Goal: Navigation & Orientation: Find specific page/section

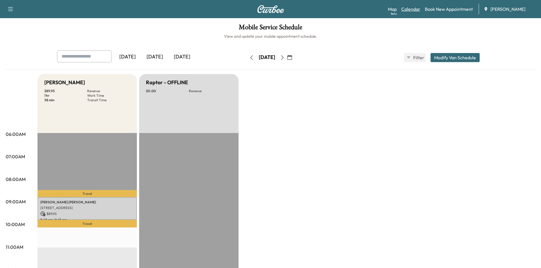
click at [409, 10] on link "Calendar" at bounding box center [410, 9] width 19 height 7
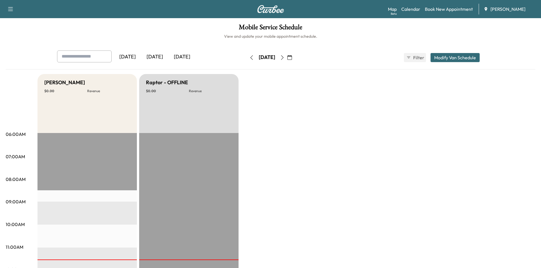
click at [294, 56] on button "button" at bounding box center [290, 57] width 10 height 9
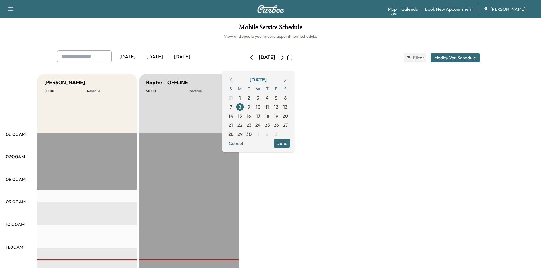
click at [233, 80] on icon "button" at bounding box center [231, 79] width 5 height 5
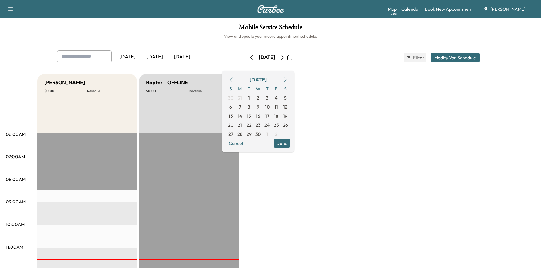
click at [232, 80] on icon "button" at bounding box center [231, 79] width 3 height 5
click at [241, 107] on span "6" at bounding box center [239, 107] width 3 height 7
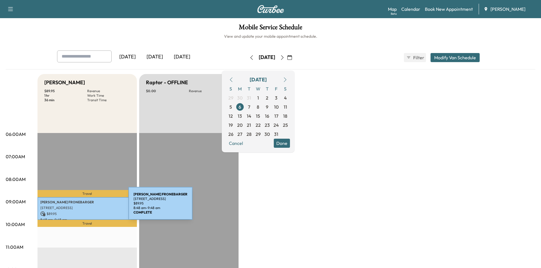
click at [86, 207] on p "[STREET_ADDRESS]" at bounding box center [87, 208] width 94 height 5
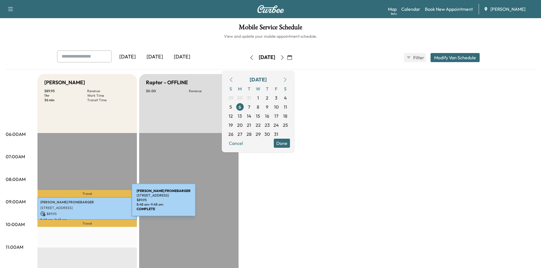
click at [89, 203] on p "[PERSON_NAME]" at bounding box center [87, 202] width 94 height 5
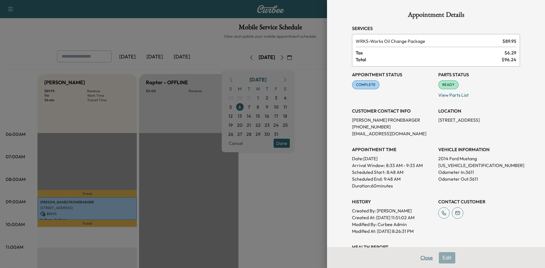
click at [422, 260] on button "Close" at bounding box center [427, 257] width 20 height 11
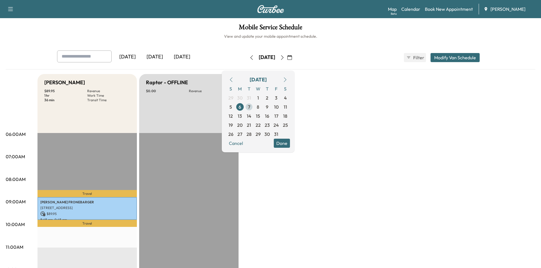
click at [250, 107] on span "7" at bounding box center [249, 107] width 2 height 7
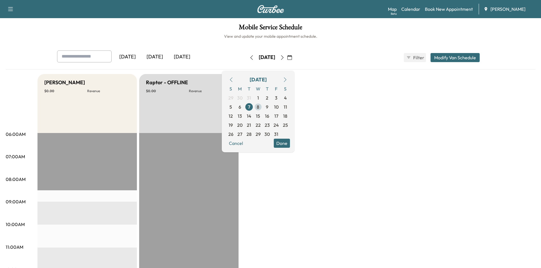
click at [259, 107] on span "8" at bounding box center [258, 107] width 3 height 7
click at [268, 107] on span "9" at bounding box center [267, 107] width 3 height 7
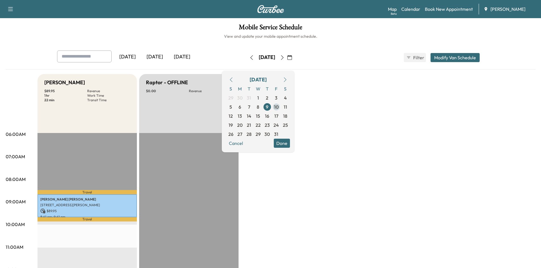
click at [278, 105] on span "10" at bounding box center [276, 107] width 5 height 7
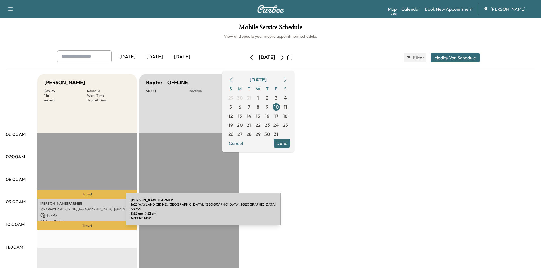
click at [83, 213] on p "$ 89.95" at bounding box center [87, 215] width 94 height 5
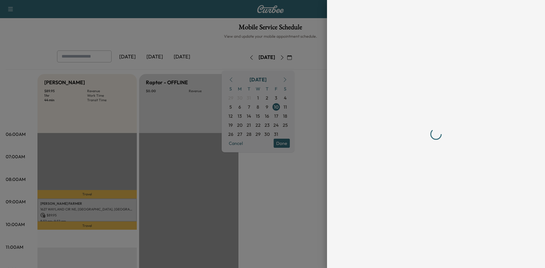
click at [83, 213] on div at bounding box center [272, 134] width 545 height 268
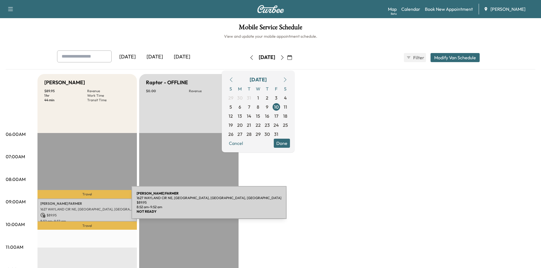
click at [89, 206] on div "[PERSON_NAME] 1627 [PERSON_NAME] CIR NE, [GEOGRAPHIC_DATA], [GEOGRAPHIC_DATA], …" at bounding box center [86, 210] width 99 height 23
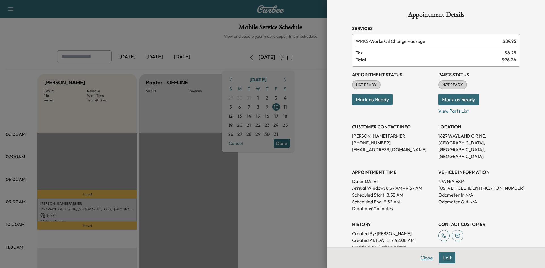
click at [423, 258] on button "Close" at bounding box center [427, 257] width 20 height 11
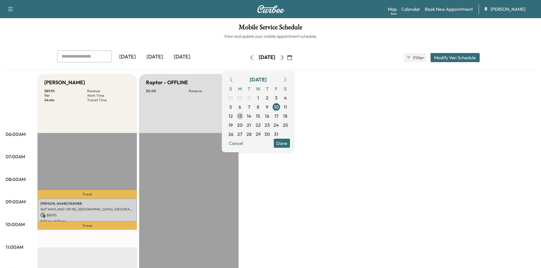
click at [242, 117] on span "13" at bounding box center [240, 116] width 4 height 7
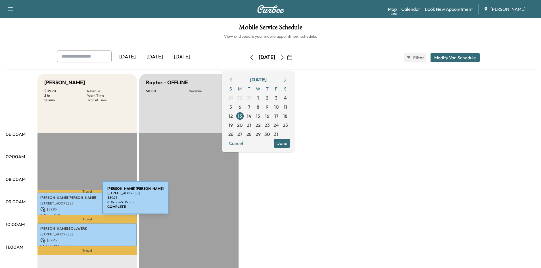
click at [60, 201] on p "[STREET_ADDRESS]" at bounding box center [87, 203] width 94 height 5
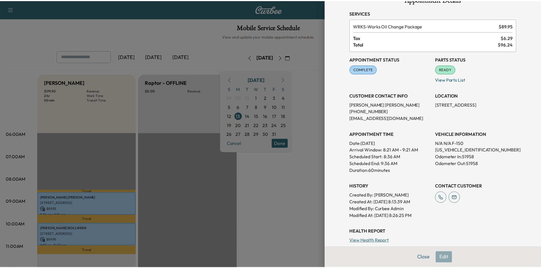
scroll to position [14, 0]
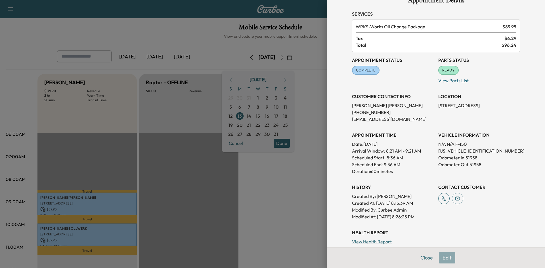
click at [424, 257] on button "Close" at bounding box center [427, 257] width 20 height 11
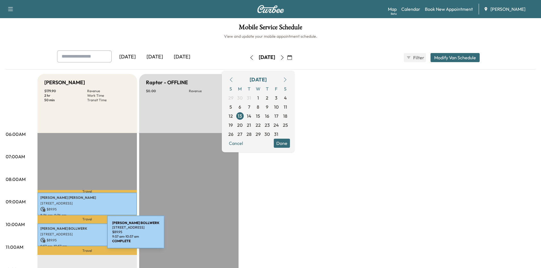
click at [64, 235] on p "[STREET_ADDRESS]" at bounding box center [87, 234] width 94 height 5
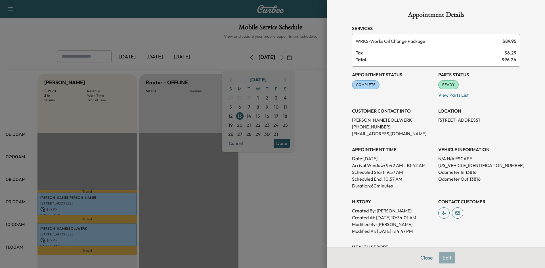
click at [423, 257] on button "Close" at bounding box center [427, 257] width 20 height 11
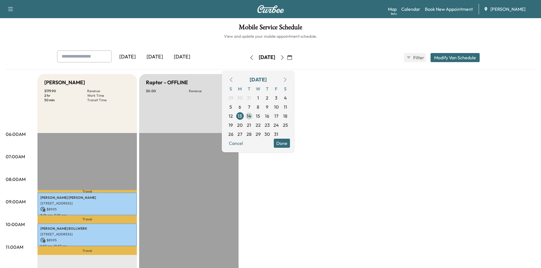
click at [253, 116] on span "14" at bounding box center [248, 116] width 9 height 9
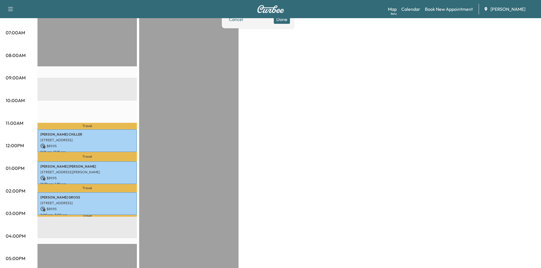
scroll to position [125, 0]
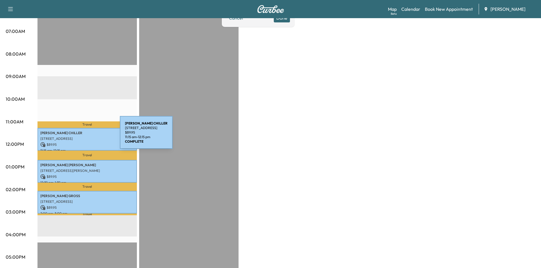
click at [77, 137] on p "[STREET_ADDRESS]" at bounding box center [87, 139] width 94 height 5
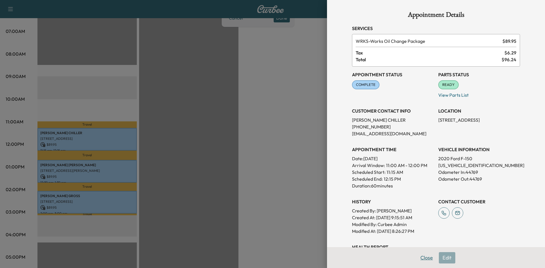
click at [423, 257] on button "Close" at bounding box center [427, 257] width 20 height 11
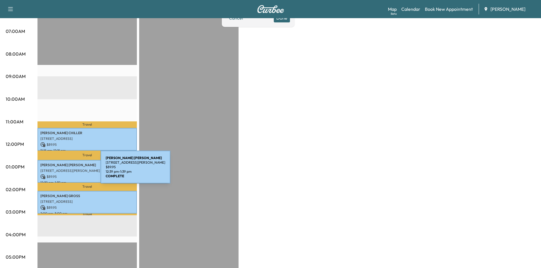
click at [58, 171] on p "[STREET_ADDRESS][PERSON_NAME]" at bounding box center [87, 171] width 94 height 5
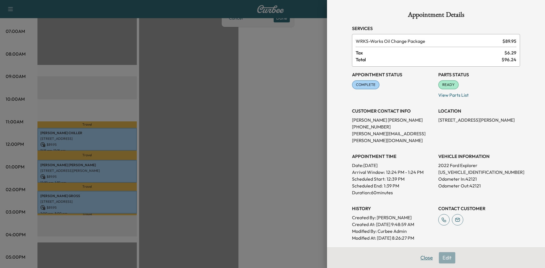
click at [421, 258] on button "Close" at bounding box center [427, 257] width 20 height 11
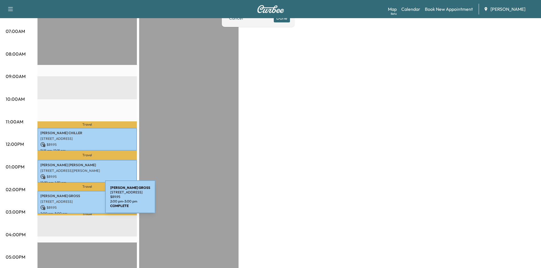
click at [62, 200] on p "[STREET_ADDRESS]" at bounding box center [87, 202] width 94 height 5
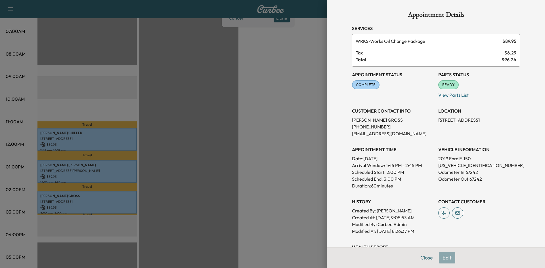
click at [420, 258] on button "Close" at bounding box center [427, 257] width 20 height 11
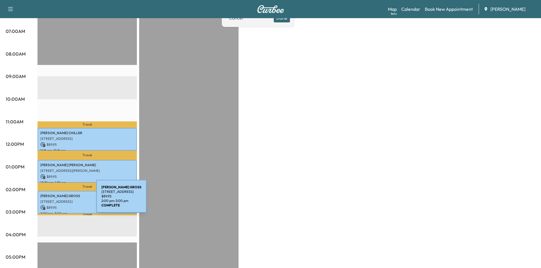
click at [54, 200] on p "[STREET_ADDRESS]" at bounding box center [87, 202] width 94 height 5
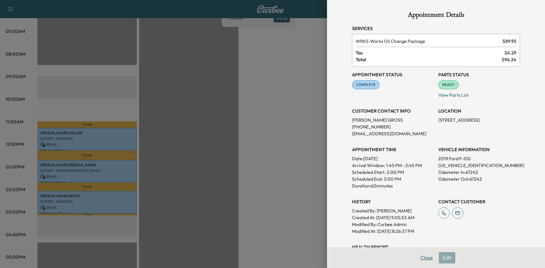
click at [420, 259] on button "Close" at bounding box center [427, 257] width 20 height 11
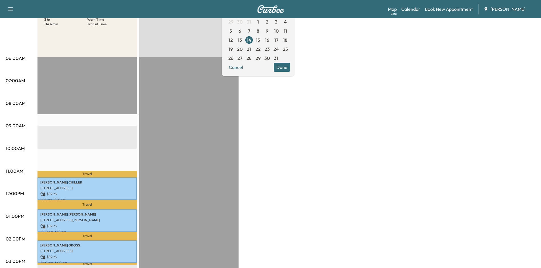
scroll to position [48, 0]
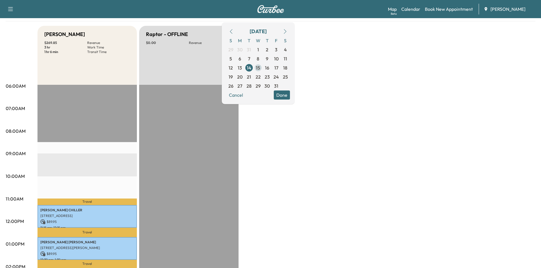
click at [260, 68] on span "15" at bounding box center [258, 67] width 4 height 7
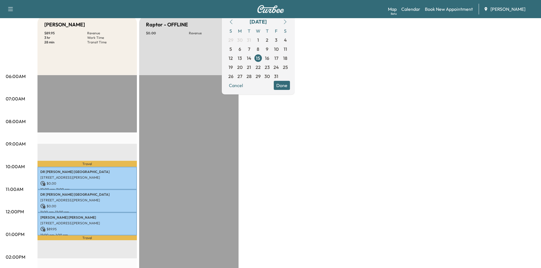
scroll to position [87, 0]
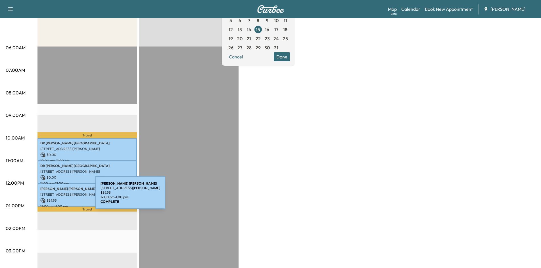
click at [53, 196] on div "[PERSON_NAME] [STREET_ADDRESS][PERSON_NAME] $ 89.95 12:00 pm - 1:00 pm" at bounding box center [86, 195] width 99 height 23
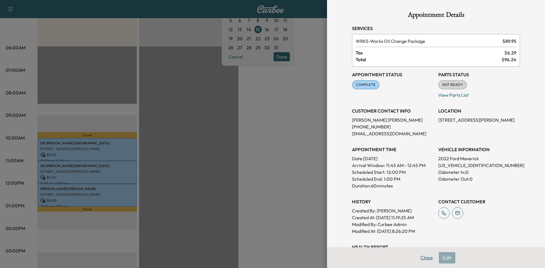
click at [421, 255] on button "Close" at bounding box center [427, 257] width 20 height 11
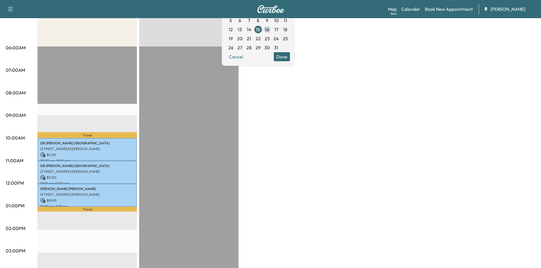
click at [269, 30] on span "16" at bounding box center [267, 29] width 4 height 7
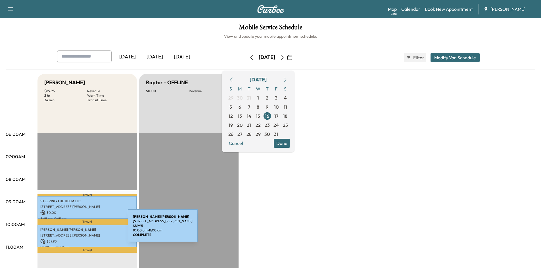
click at [85, 229] on p "[PERSON_NAME]" at bounding box center [87, 230] width 94 height 5
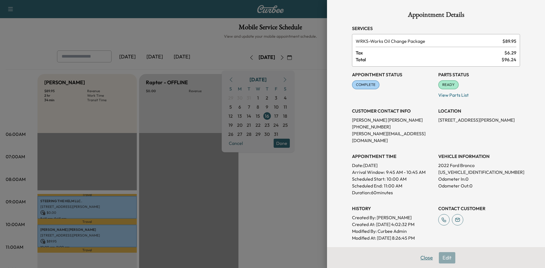
click at [422, 256] on button "Close" at bounding box center [427, 257] width 20 height 11
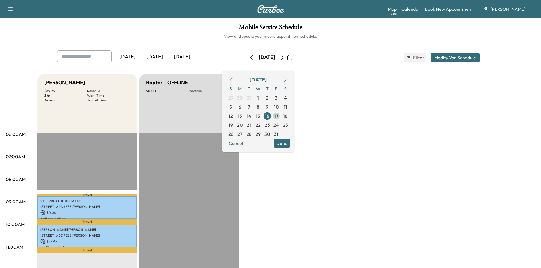
click at [278, 116] on span "17" at bounding box center [276, 116] width 4 height 7
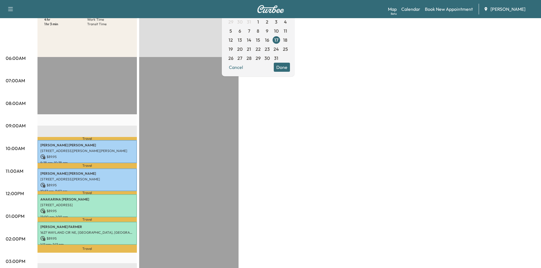
scroll to position [84, 0]
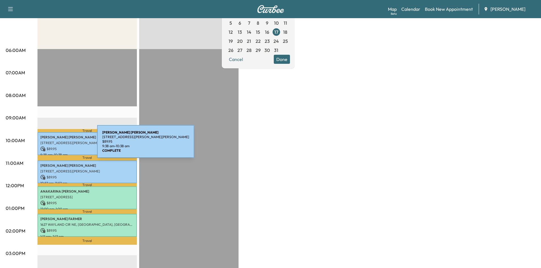
click at [54, 145] on div "[PERSON_NAME] [STREET_ADDRESS][PERSON_NAME][PERSON_NAME] $ 89.95 9:38 am - 10:3…" at bounding box center [86, 143] width 99 height 23
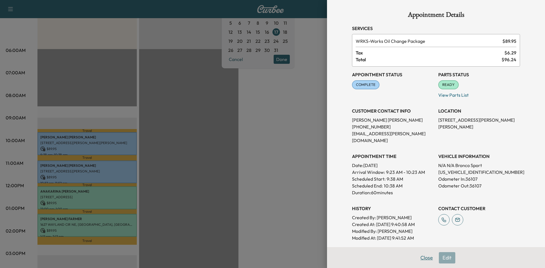
click at [418, 257] on button "Close" at bounding box center [427, 257] width 20 height 11
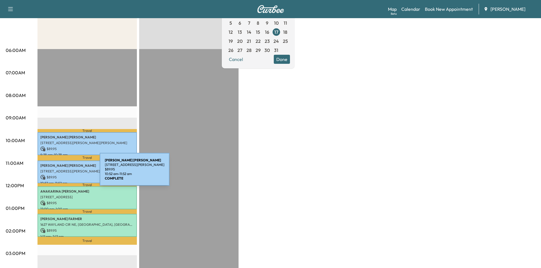
click at [57, 173] on div "[PERSON_NAME] [PERSON_NAME] [STREET_ADDRESS][PERSON_NAME] $ 89.95 10:52 am - 11…" at bounding box center [86, 172] width 99 height 23
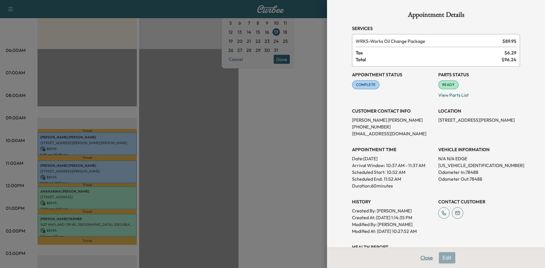
click at [420, 257] on button "Close" at bounding box center [427, 257] width 20 height 11
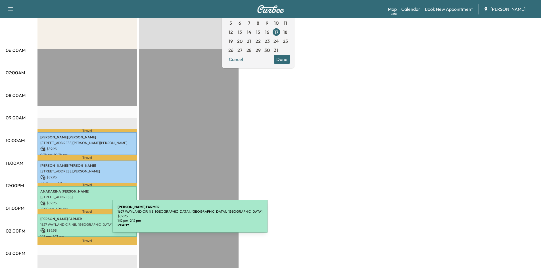
click at [70, 220] on div "[PERSON_NAME] 1627 [PERSON_NAME] CIR NE, [GEOGRAPHIC_DATA], [GEOGRAPHIC_DATA], …" at bounding box center [86, 225] width 99 height 23
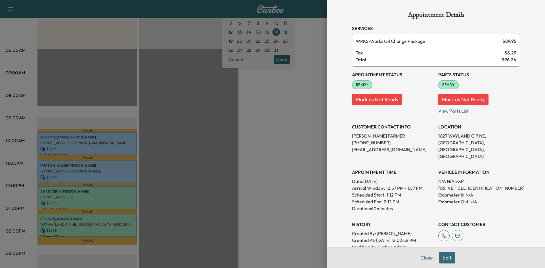
click at [420, 256] on button "Close" at bounding box center [427, 257] width 20 height 11
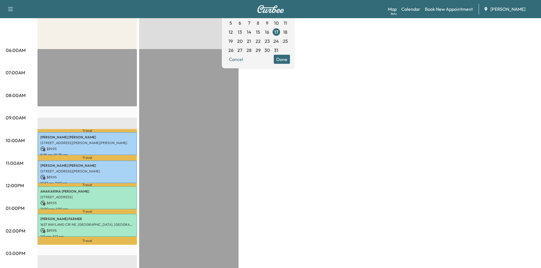
click at [242, 41] on span "20" at bounding box center [239, 41] width 5 height 7
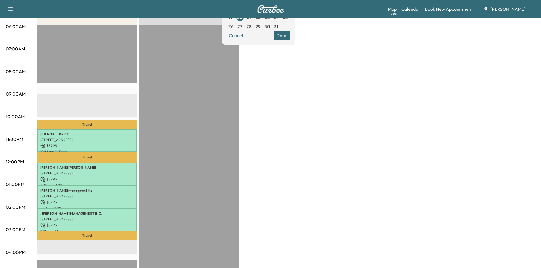
scroll to position [108, 0]
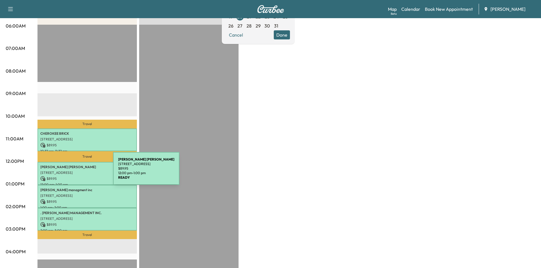
click at [70, 172] on p "[STREET_ADDRESS]" at bounding box center [87, 173] width 94 height 5
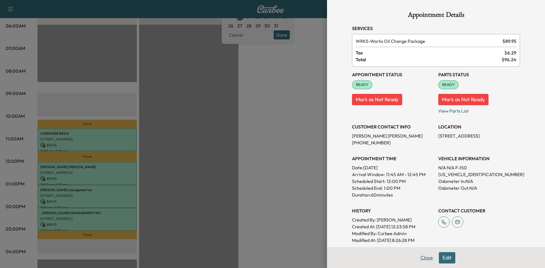
click at [421, 256] on button "Close" at bounding box center [427, 257] width 20 height 11
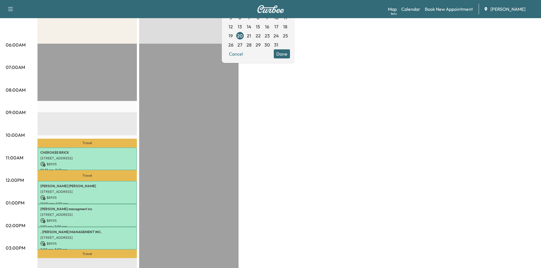
scroll to position [46, 0]
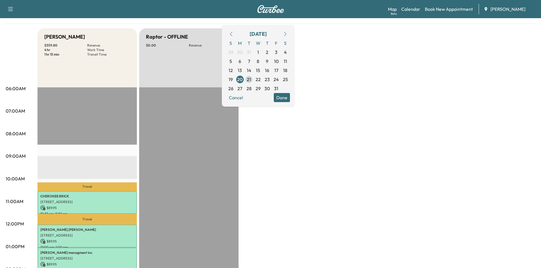
click at [251, 80] on span "21" at bounding box center [249, 79] width 4 height 7
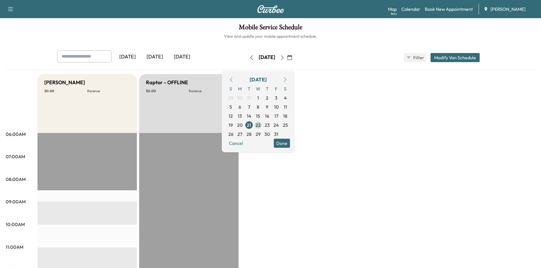
click at [261, 126] on span "22" at bounding box center [257, 125] width 5 height 7
click at [270, 124] on span "23" at bounding box center [267, 125] width 5 height 7
click at [279, 125] on span "24" at bounding box center [275, 125] width 5 height 7
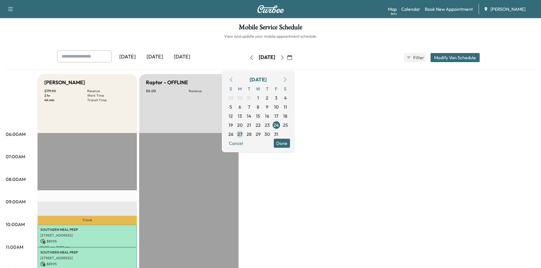
click at [244, 135] on span "27" at bounding box center [239, 134] width 9 height 9
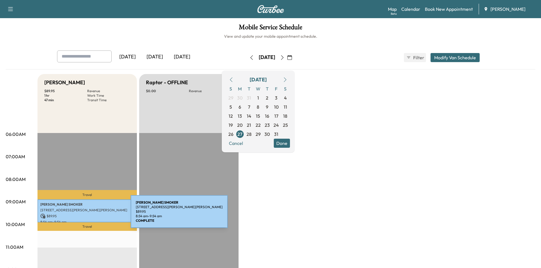
click at [88, 215] on p "$ 89.95" at bounding box center [87, 216] width 94 height 5
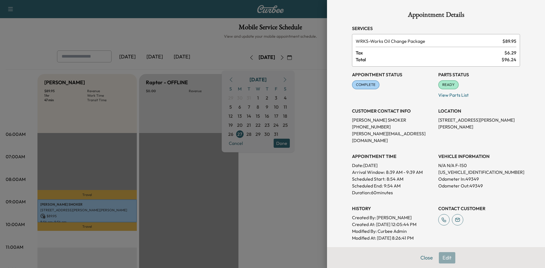
click at [421, 258] on button "Close" at bounding box center [427, 257] width 20 height 11
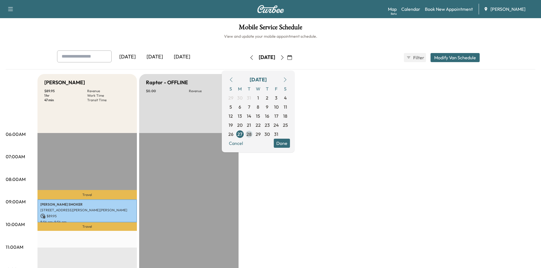
click at [251, 134] on span "28" at bounding box center [248, 134] width 5 height 7
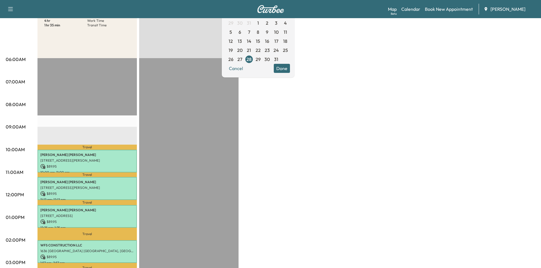
scroll to position [79, 0]
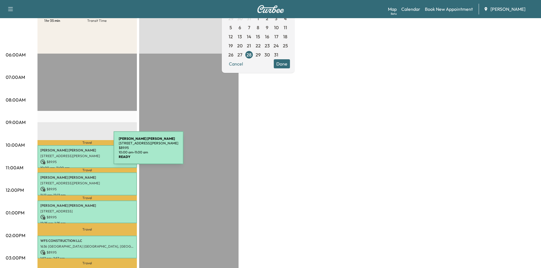
click at [71, 151] on p "[PERSON_NAME]" at bounding box center [87, 150] width 94 height 5
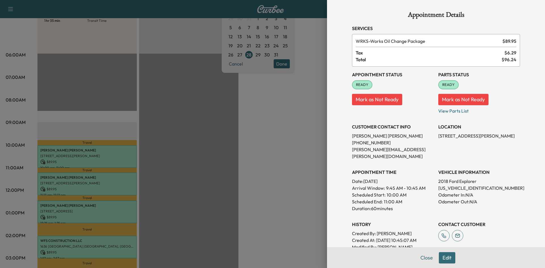
click at [424, 256] on button "Close" at bounding box center [427, 257] width 20 height 11
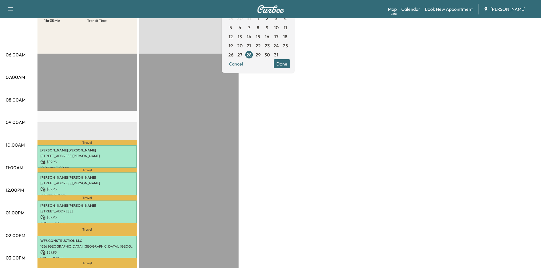
click at [261, 54] on span "29" at bounding box center [257, 54] width 5 height 7
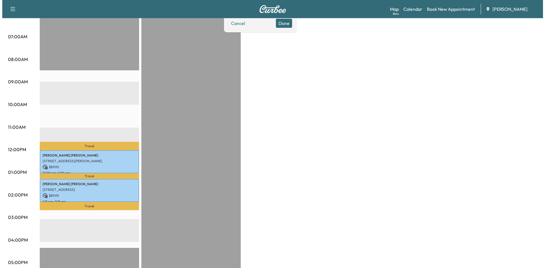
scroll to position [129, 0]
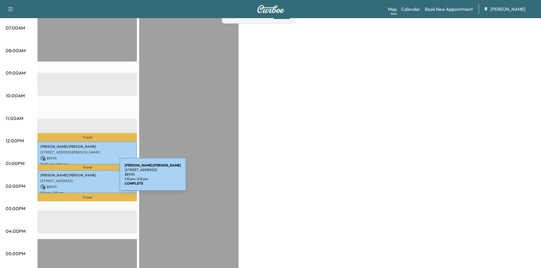
click at [77, 179] on p "[STREET_ADDRESS]" at bounding box center [87, 181] width 94 height 5
